Goal: Check status: Check status

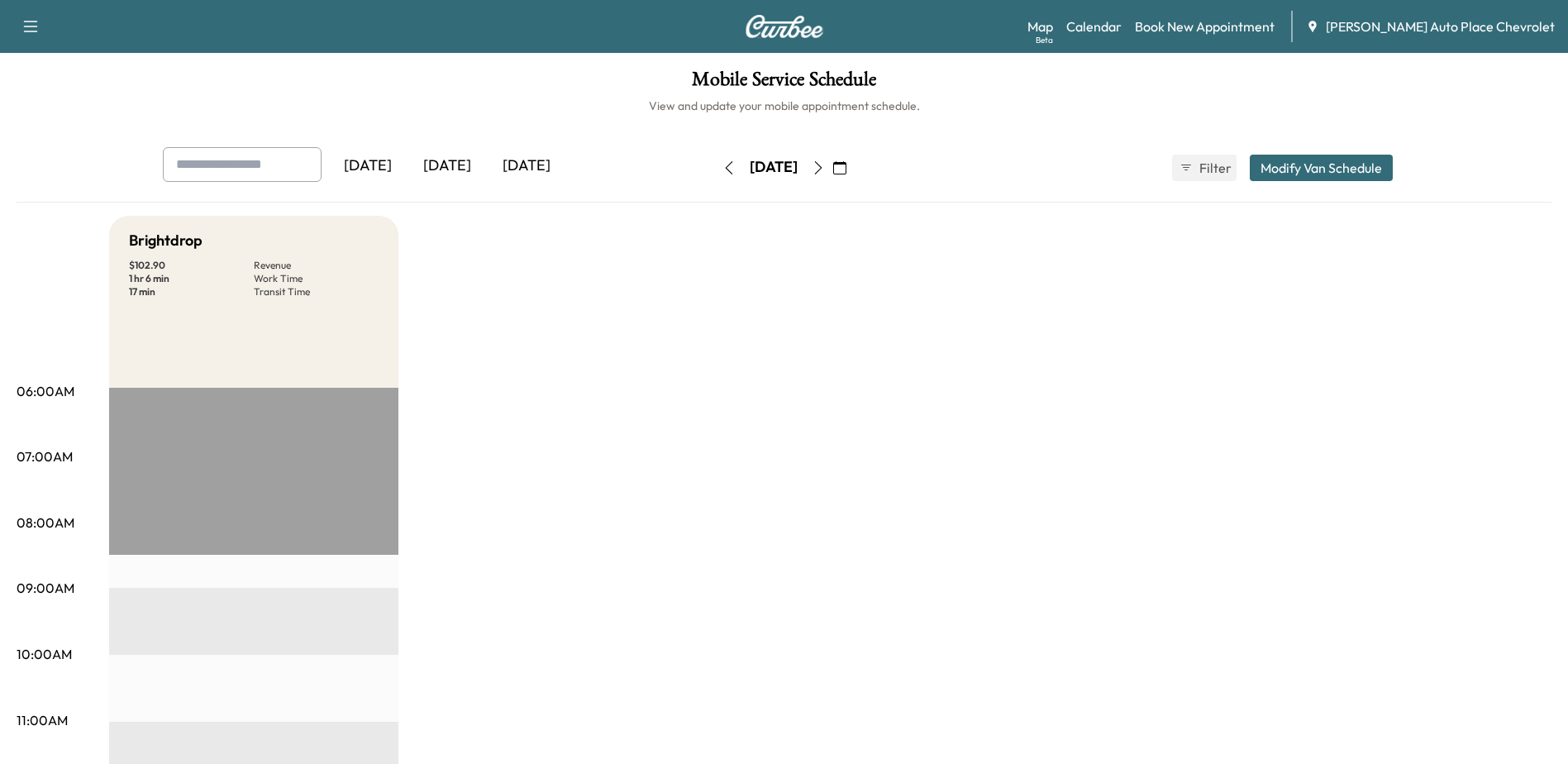
click at [471, 158] on div "[DATE]" at bounding box center [447, 166] width 79 height 38
click at [825, 168] on icon "button" at bounding box center [818, 167] width 13 height 13
click at [435, 175] on div "[DATE]" at bounding box center [447, 166] width 79 height 38
click at [464, 164] on div "[DATE]" at bounding box center [447, 166] width 79 height 38
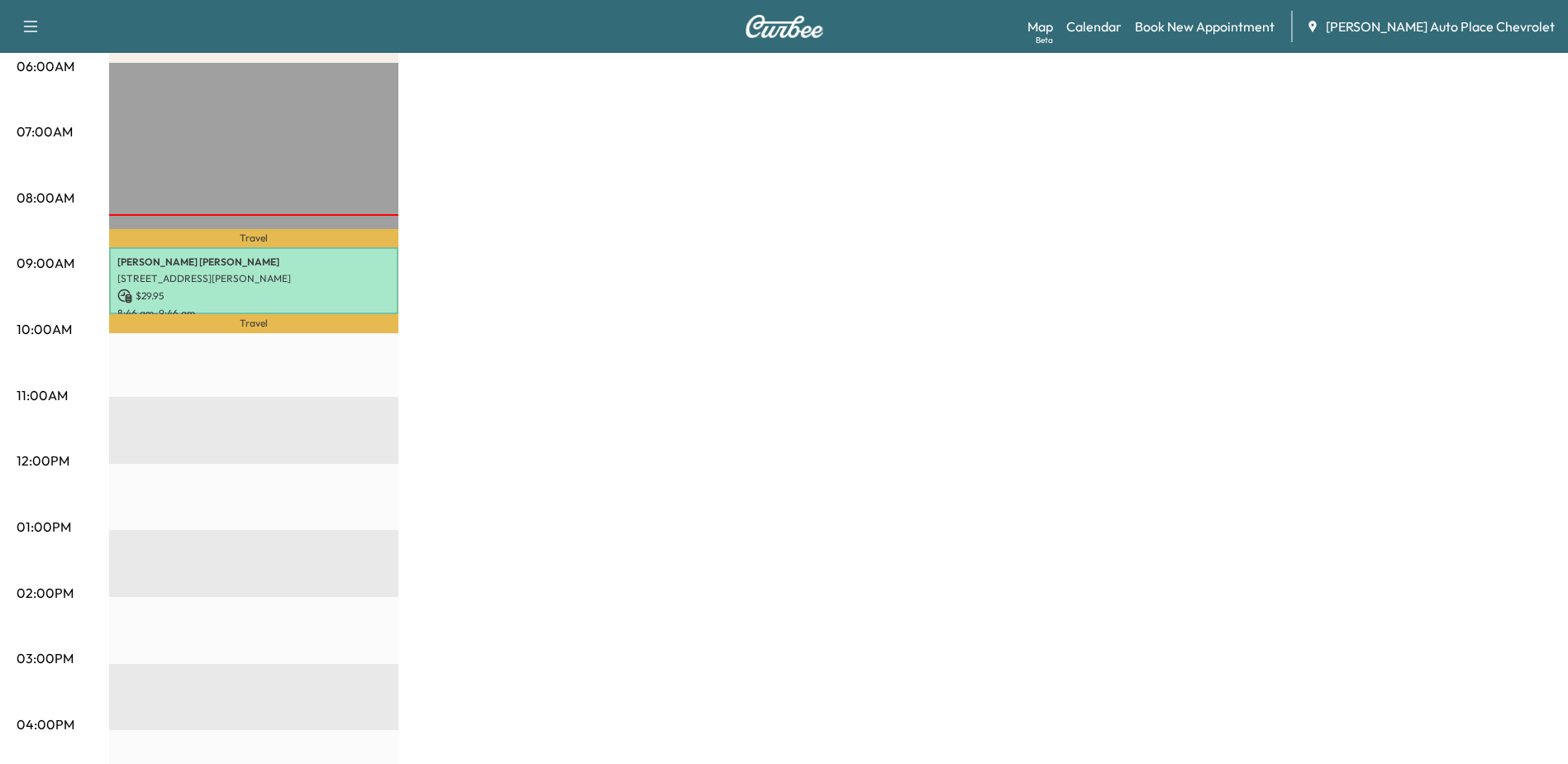
scroll to position [165, 0]
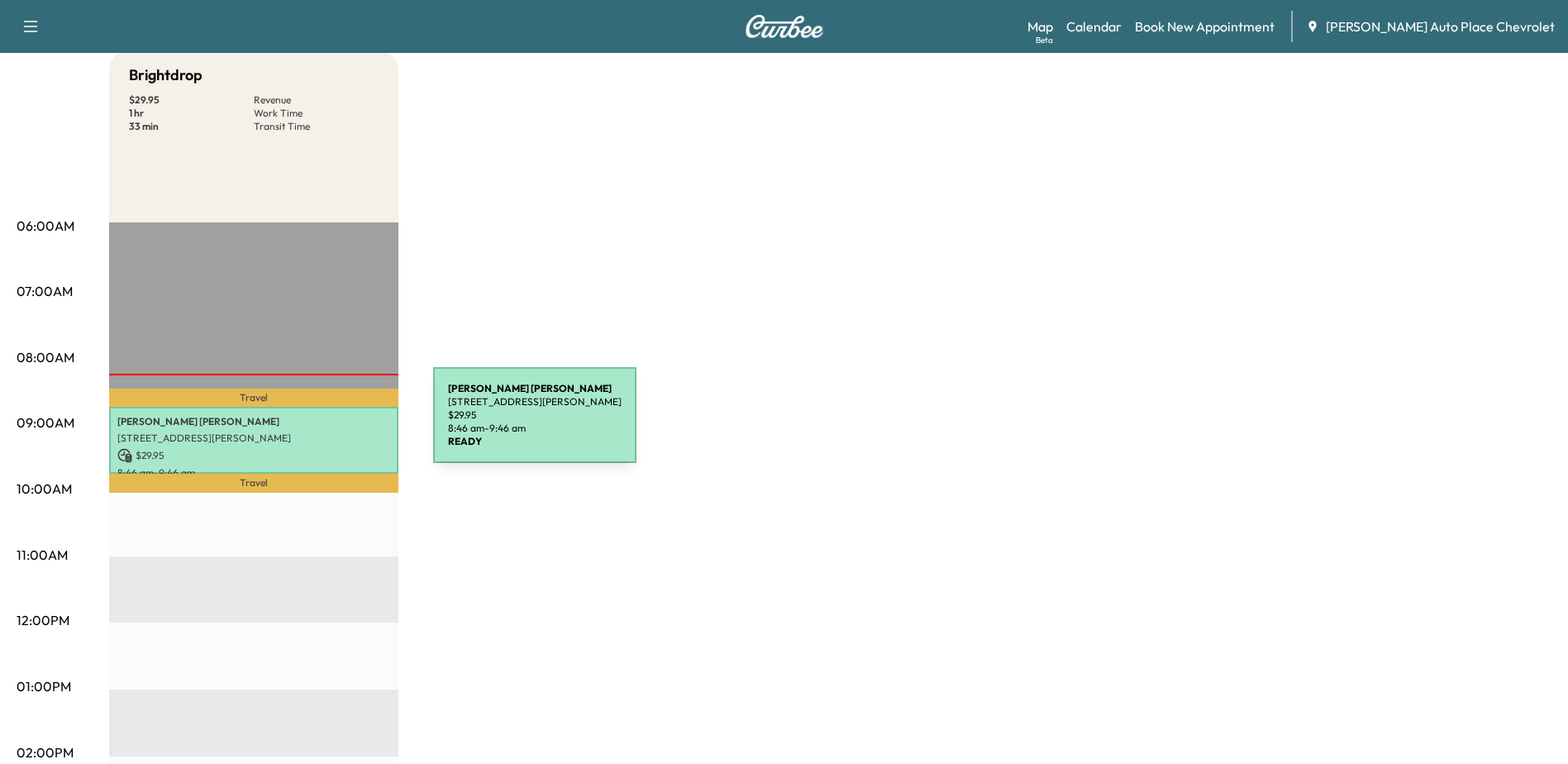
click at [309, 427] on div "[PERSON_NAME] [STREET_ADDRESS][PERSON_NAME] $ 29.95 8:46 am - 9:46 am" at bounding box center [253, 440] width 289 height 67
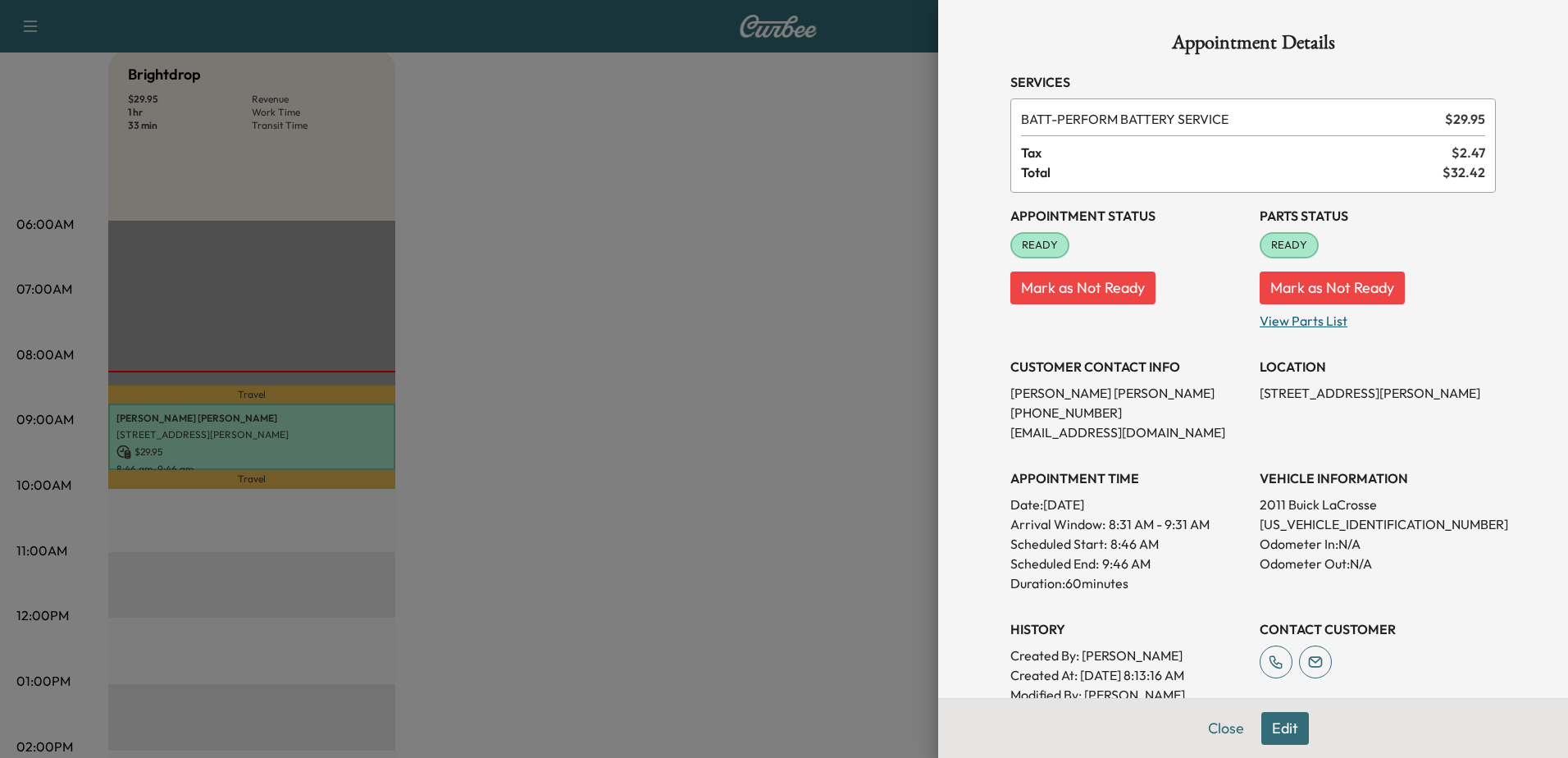
click at [1309, 317] on p "View Parts List" at bounding box center [1378, 317] width 236 height 26
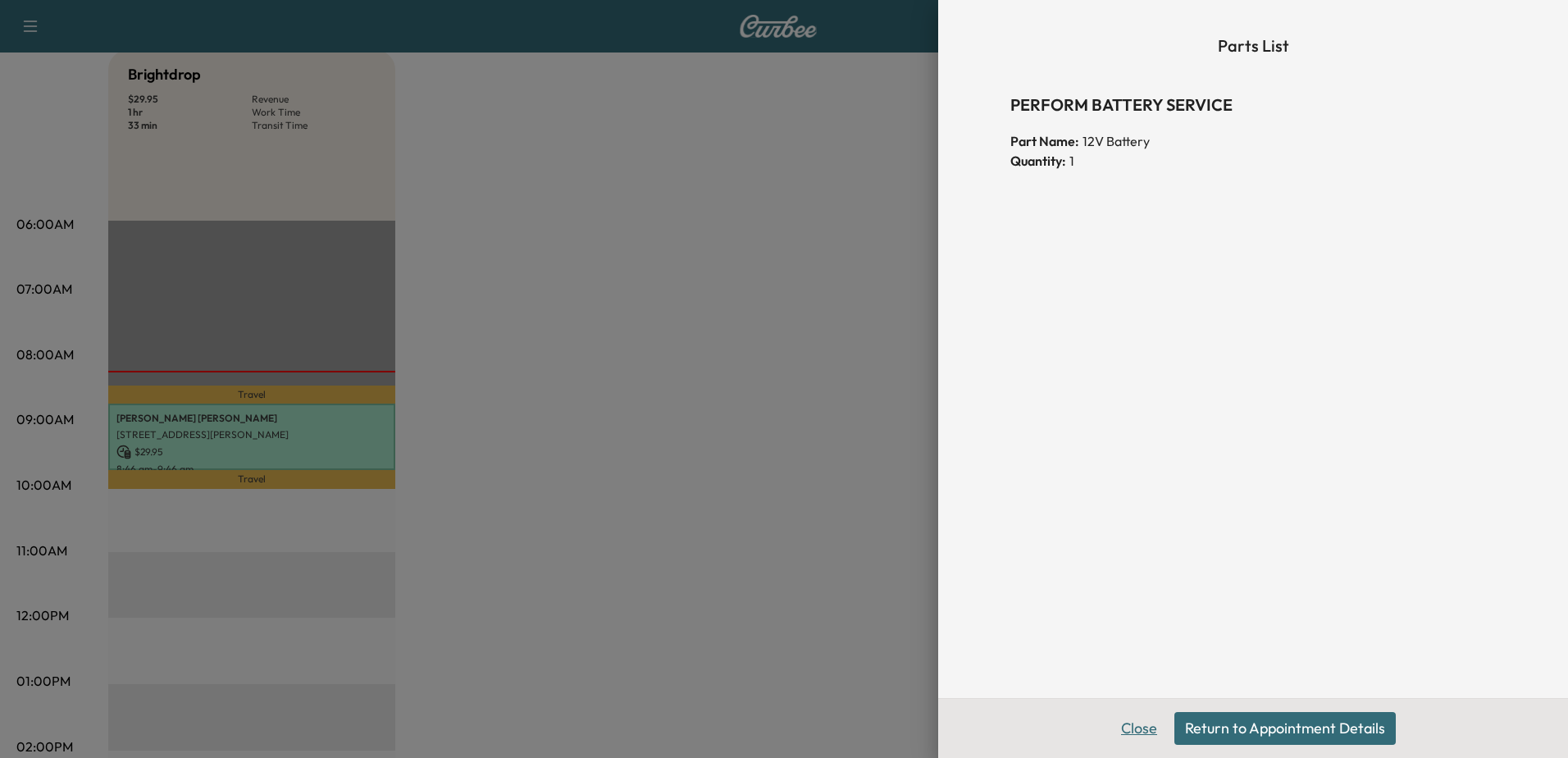
click at [1141, 733] on button "Close" at bounding box center [1139, 728] width 58 height 33
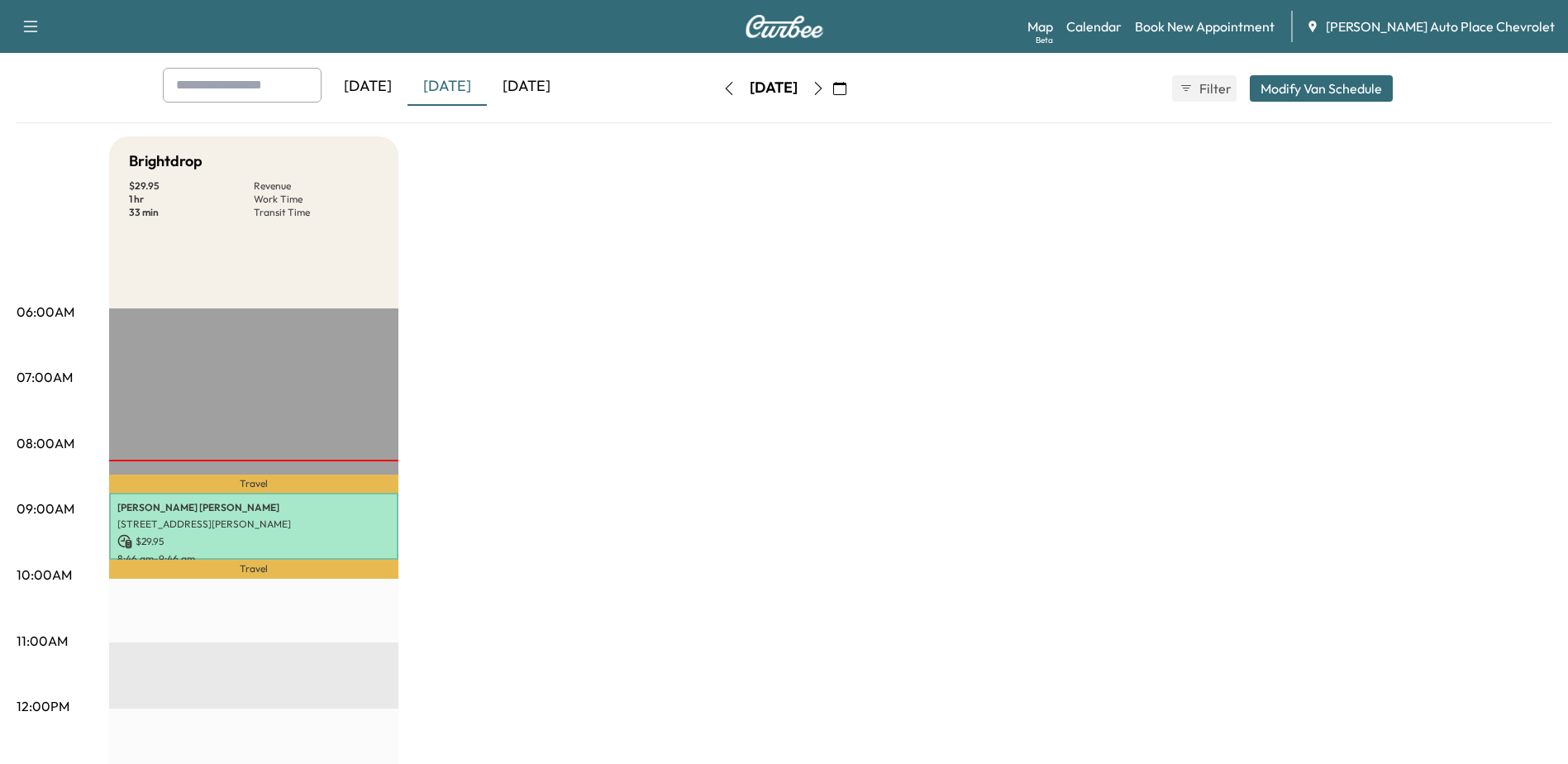
scroll to position [0, 0]
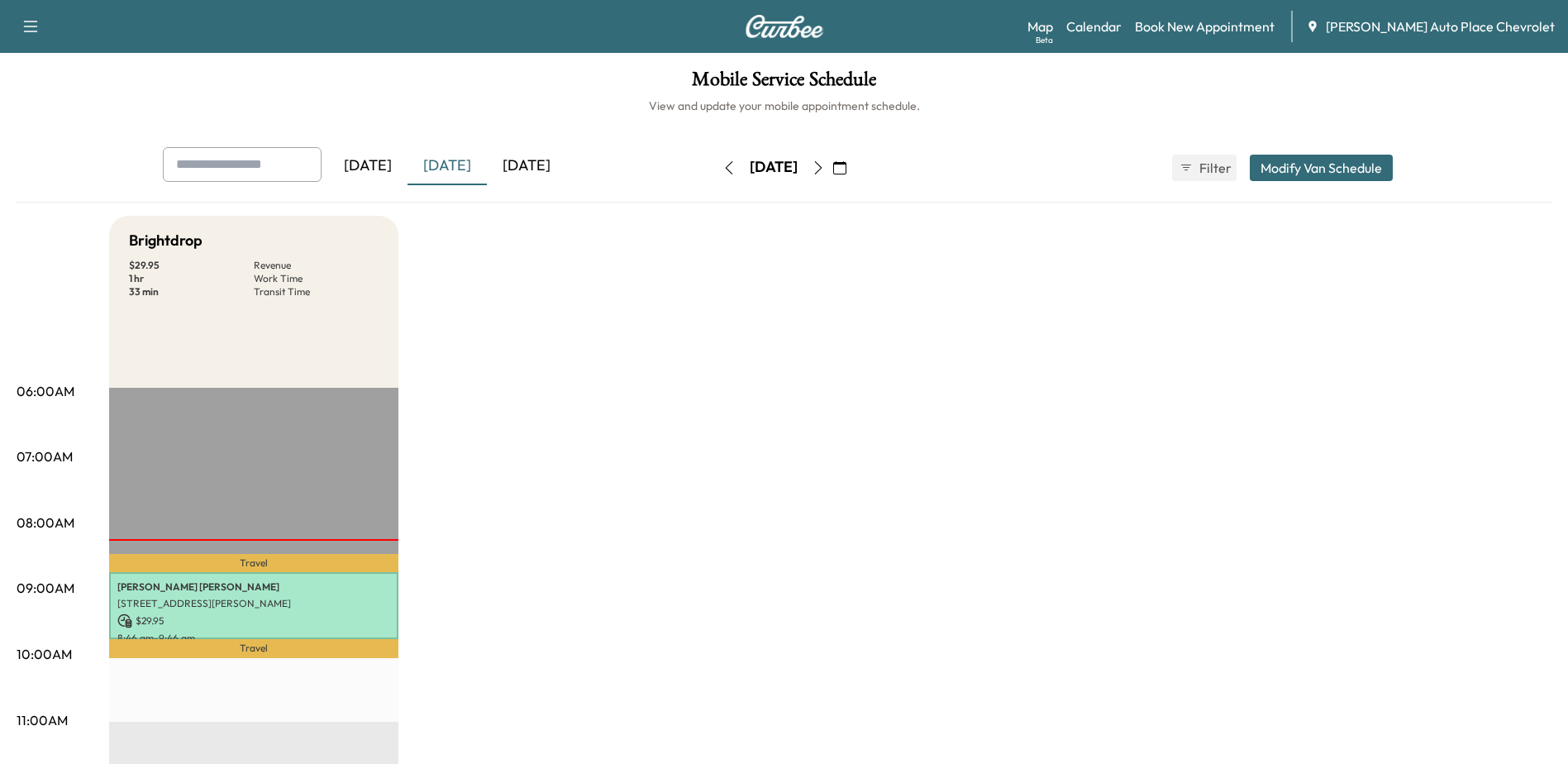
click at [561, 87] on h1 "Mobile Service Schedule" at bounding box center [784, 83] width 1535 height 28
click at [571, 84] on h1 "Mobile Service Schedule" at bounding box center [784, 83] width 1535 height 28
drag, startPoint x: 551, startPoint y: 75, endPoint x: 613, endPoint y: 110, distance: 71.1
click at [559, 86] on h1 "Mobile Service Schedule" at bounding box center [784, 83] width 1535 height 28
click at [575, 94] on h1 "Mobile Service Schedule" at bounding box center [784, 83] width 1535 height 28
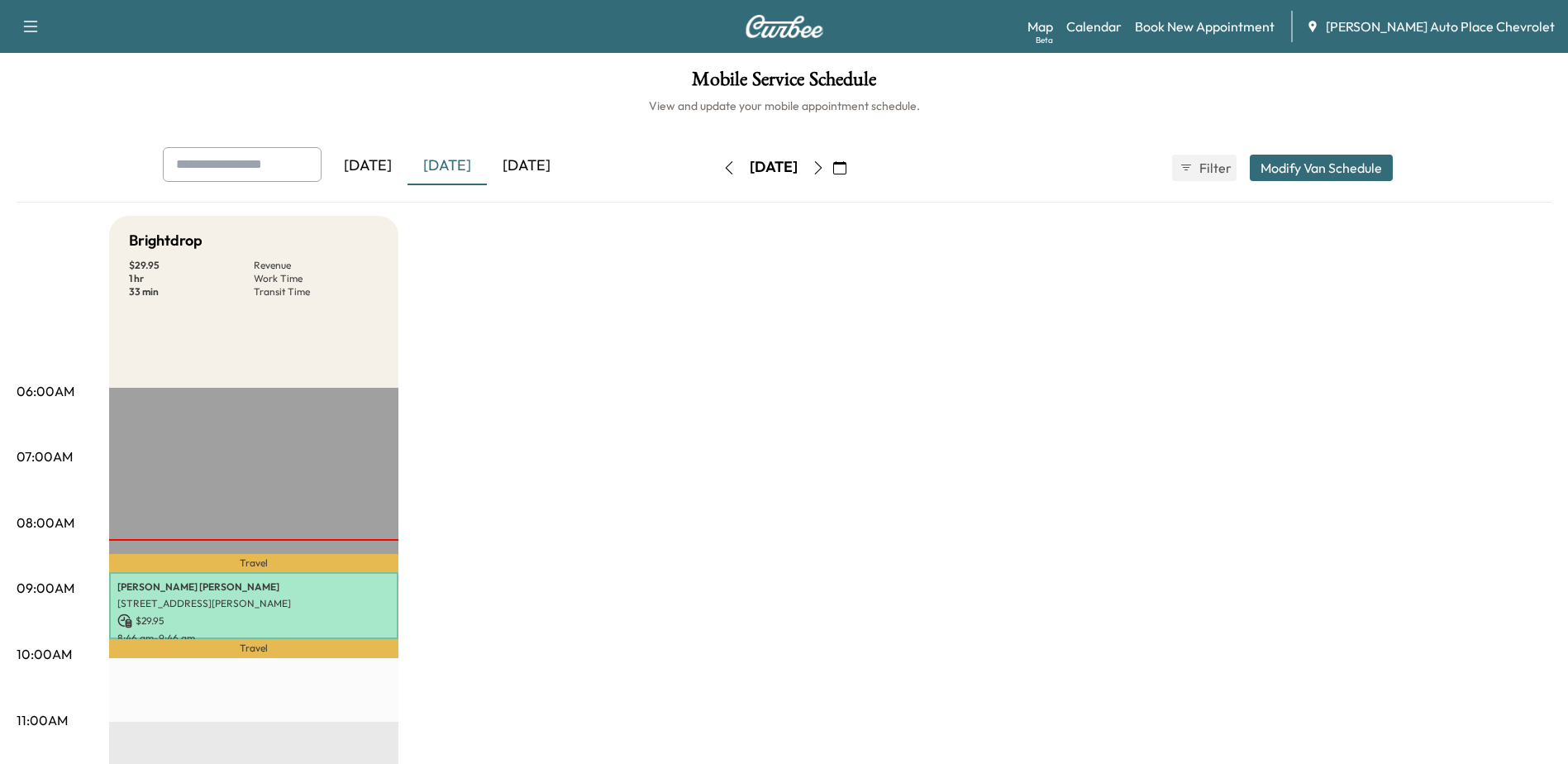
click at [952, 103] on h6 "View and update your mobile appointment schedule." at bounding box center [784, 106] width 1535 height 17
